Goal: Task Accomplishment & Management: Use online tool/utility

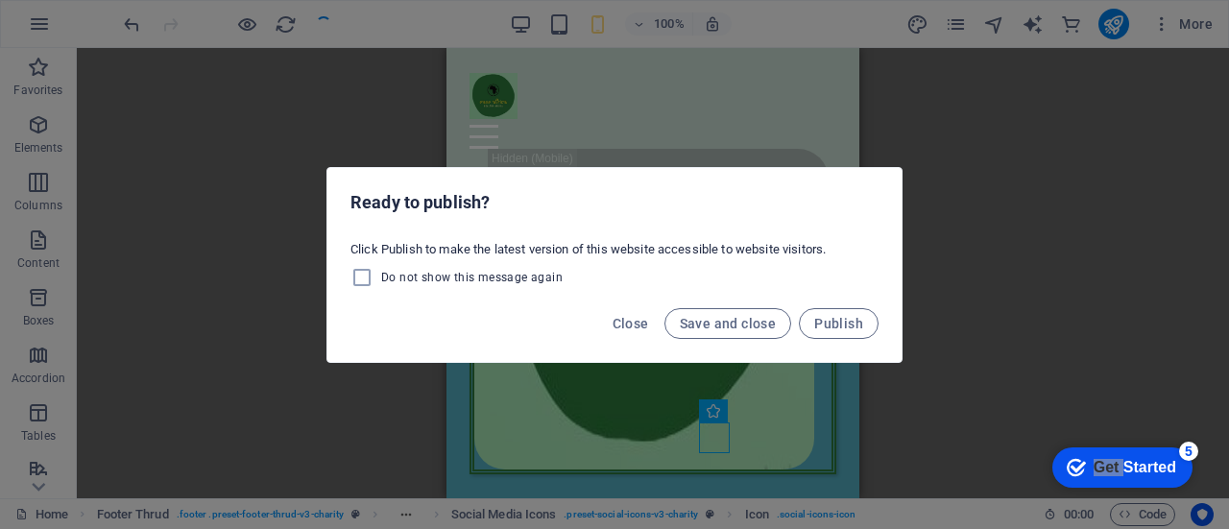
click at [718, 99] on div "Ready to publish? Click Publish to make the latest version of this website acce…" at bounding box center [614, 264] width 1229 height 529
